Goal: Task Accomplishment & Management: Complete application form

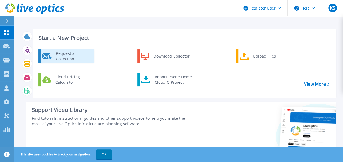
click at [64, 58] on div "Request a Collection" at bounding box center [73, 56] width 40 height 11
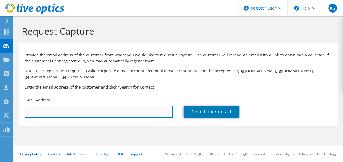
click at [88, 114] on input "text" at bounding box center [99, 112] width 148 height 12
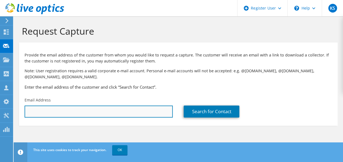
paste input "satishreddye@biophore.com"
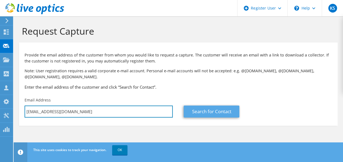
type input "satishreddye@biophore.com"
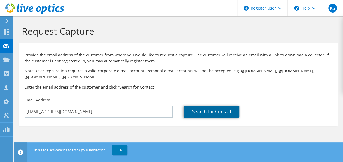
click at [207, 113] on link "Search for Contact" at bounding box center [212, 112] width 56 height 12
type input "BIOPHORE INDIA PHARMACEUTICALS"
type input "Satish Reddy"
type input "India"
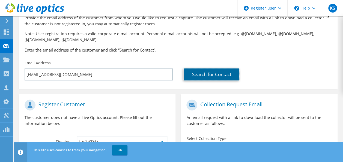
scroll to position [31, 0]
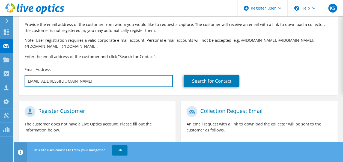
drag, startPoint x: 97, startPoint y: 82, endPoint x: 20, endPoint y: 82, distance: 76.2
click at [20, 82] on div "Email Address satishreddye@biophore.com" at bounding box center [98, 77] width 159 height 26
paste input "iva"
type input "siva@biophore.com"
type input "Select"
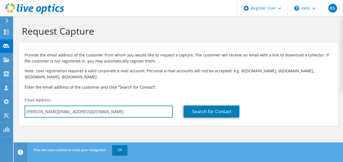
scroll to position [0, 0]
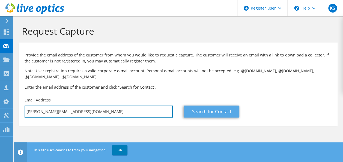
type input "siva@biophore.com"
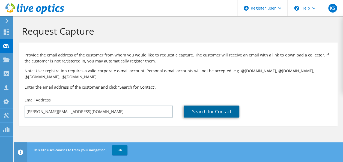
click at [213, 113] on link "Search for Contact" at bounding box center [212, 112] width 56 height 12
type input "SIVA"
type input "KRISHNA"
type input "[GEOGRAPHIC_DATA]"
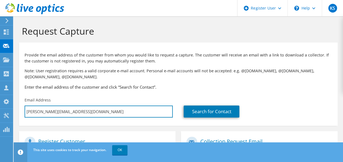
drag, startPoint x: 71, startPoint y: 111, endPoint x: 17, endPoint y: 113, distance: 53.5
paste input "'satishreddye@biophore.com'"
type input "'satishreddye@biophore.com'"
type input "Select"
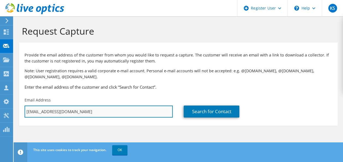
click at [27, 112] on input "'satishreddye@biophore.com" at bounding box center [99, 112] width 148 height 12
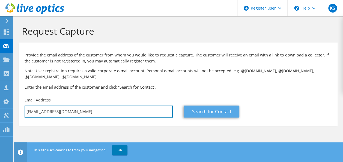
type input "[EMAIL_ADDRESS][DOMAIN_NAME]"
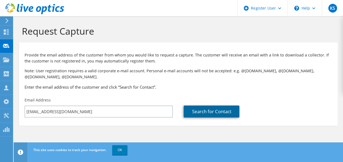
click at [225, 111] on link "Search for Contact" at bounding box center [212, 112] width 56 height 12
type input "[PERSON_NAME]"
type input "[GEOGRAPHIC_DATA]"
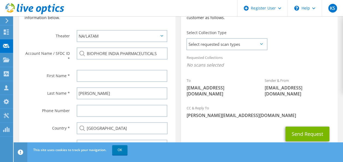
scroll to position [136, 0]
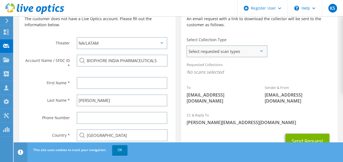
click at [252, 54] on span "Select requested scan types" at bounding box center [227, 51] width 80 height 11
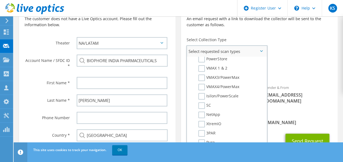
scroll to position [123, 0]
click at [203, 115] on label "NetApp" at bounding box center [209, 114] width 22 height 7
click at [0, 0] on input "NetApp" at bounding box center [0, 0] width 0 height 0
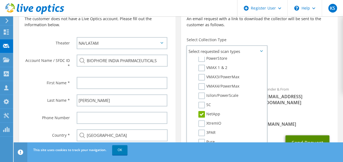
click at [292, 135] on button "Send Request" at bounding box center [307, 142] width 44 height 15
